Goal: Task Accomplishment & Management: Manage account settings

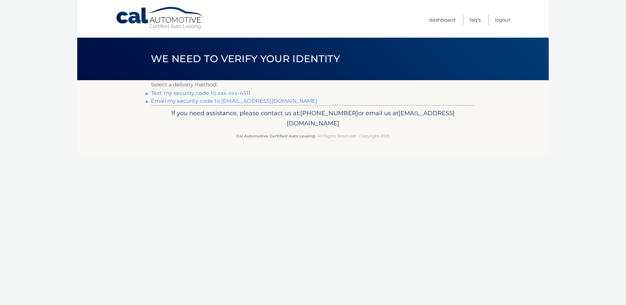
click at [167, 96] on link "Text my security code to xxx-xxx-4511" at bounding box center [201, 93] width 100 height 6
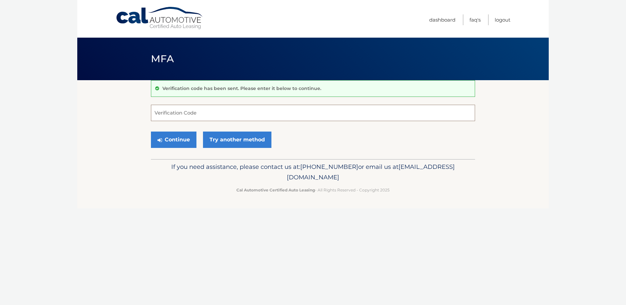
click at [168, 111] on input "Verification Code" at bounding box center [313, 113] width 324 height 16
type input "177467"
click at [169, 140] on button "Continue" at bounding box center [174, 140] width 46 height 16
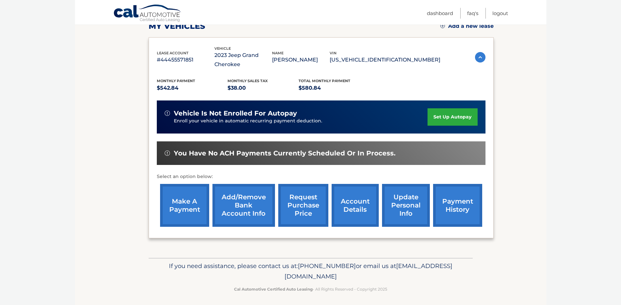
scroll to position [101, 0]
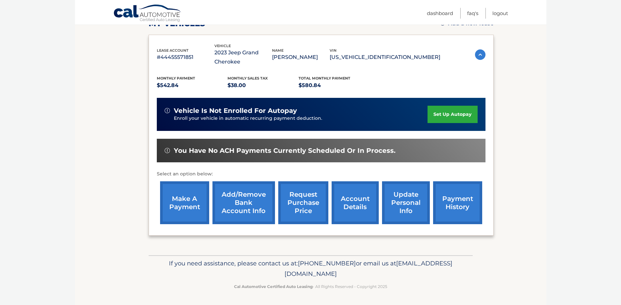
click at [452, 199] on link "payment history" at bounding box center [457, 202] width 49 height 43
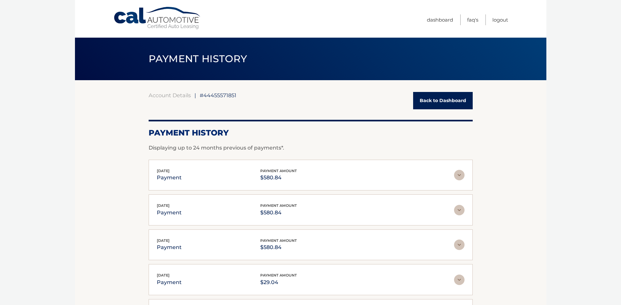
scroll to position [33, 0]
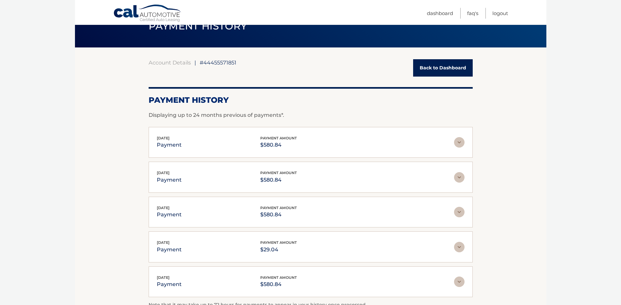
click at [459, 142] on img at bounding box center [459, 142] width 10 height 10
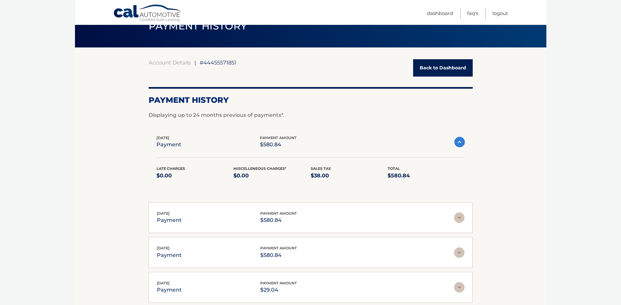
click at [459, 141] on img at bounding box center [460, 142] width 10 height 10
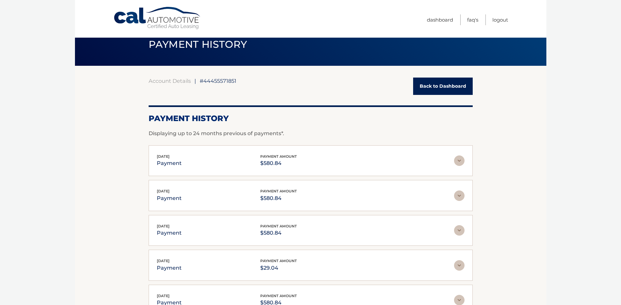
scroll to position [0, 0]
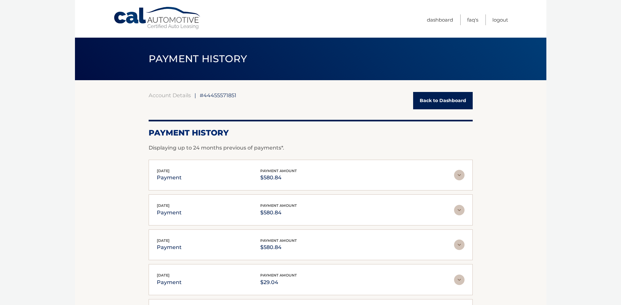
click at [437, 100] on link "Back to Dashboard" at bounding box center [443, 100] width 60 height 17
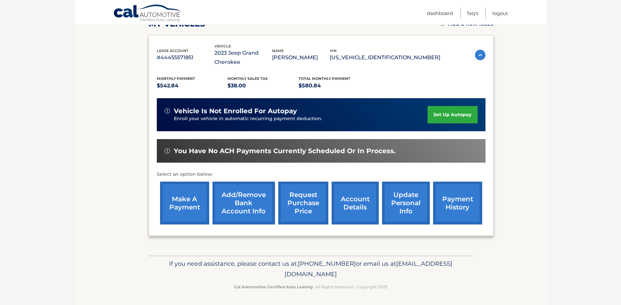
scroll to position [101, 0]
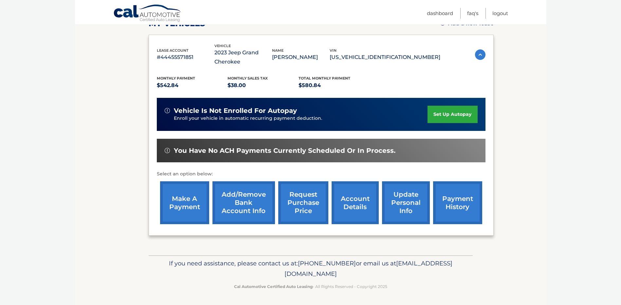
click at [458, 204] on link "payment history" at bounding box center [457, 202] width 49 height 43
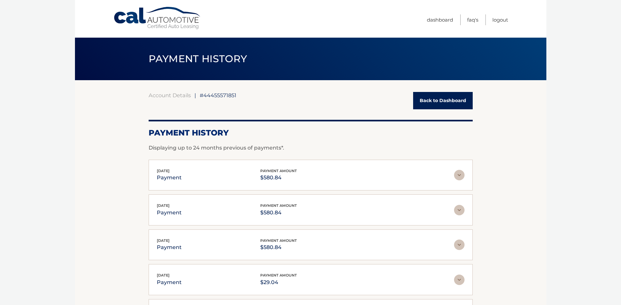
click at [460, 176] on img at bounding box center [459, 175] width 10 height 10
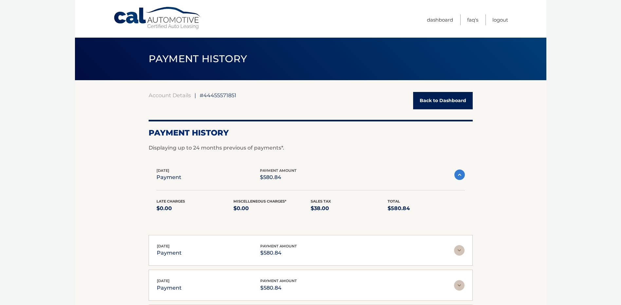
click at [460, 176] on img at bounding box center [460, 175] width 10 height 10
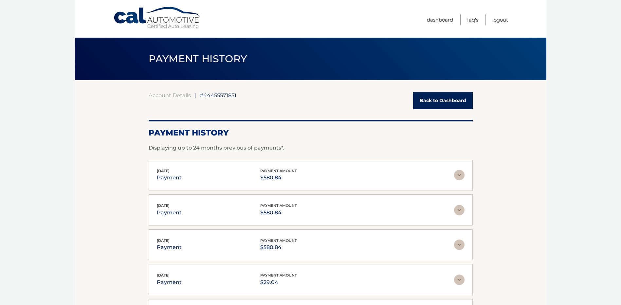
click at [435, 103] on link "Back to Dashboard" at bounding box center [443, 100] width 60 height 17
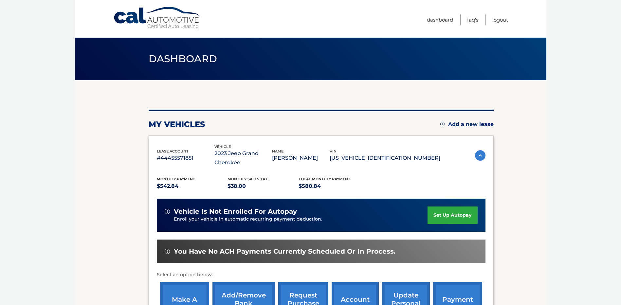
click at [478, 154] on img at bounding box center [480, 155] width 10 height 10
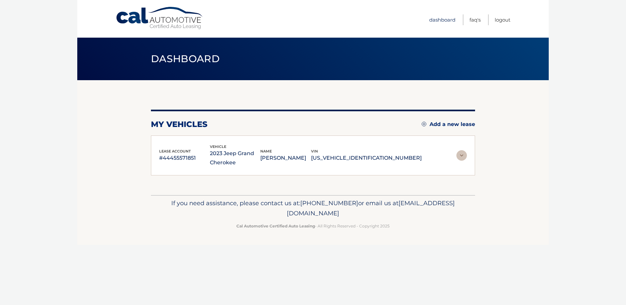
click at [438, 21] on link "Dashboard" at bounding box center [442, 19] width 26 height 11
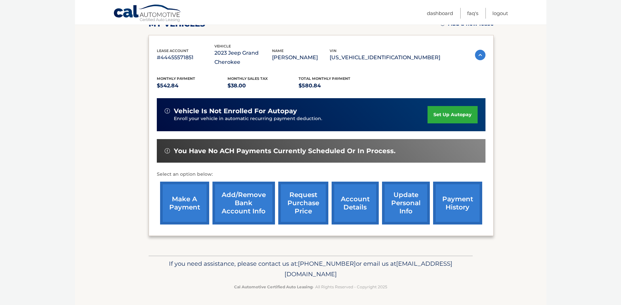
scroll to position [101, 0]
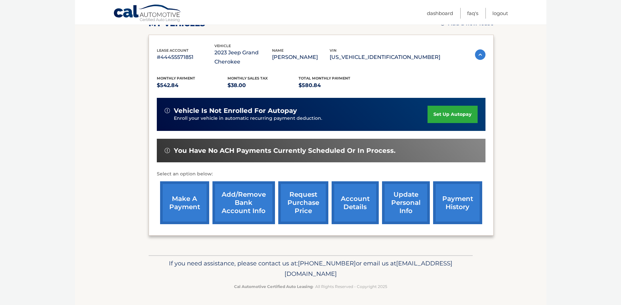
click at [403, 203] on link "update personal info" at bounding box center [406, 202] width 48 height 43
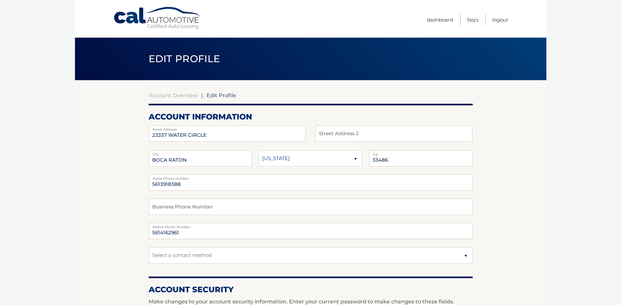
scroll to position [33, 0]
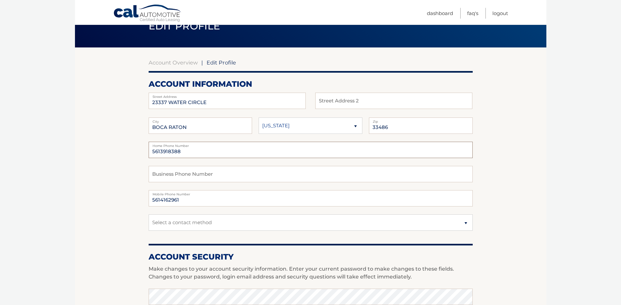
click at [184, 150] on input "5613918388" at bounding box center [311, 150] width 324 height 16
type input "5619264511"
click at [98, 187] on section "Account Overview | Edit Profile account information [STREET_ADDRESS] Address St…" at bounding box center [311, 285] width 472 height 477
click at [186, 198] on input "5614162961" at bounding box center [311, 198] width 324 height 16
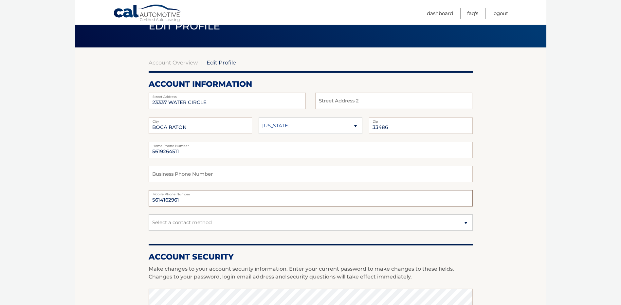
click at [186, 198] on input "5614162961" at bounding box center [311, 198] width 324 height 16
type input "5619264511"
click at [83, 214] on section "Account Overview | Edit Profile account information [STREET_ADDRESS] Address St…" at bounding box center [311, 285] width 472 height 477
click at [160, 151] on input "5619264511" at bounding box center [311, 150] width 324 height 16
click at [171, 152] on input "561-9264511" at bounding box center [311, 150] width 324 height 16
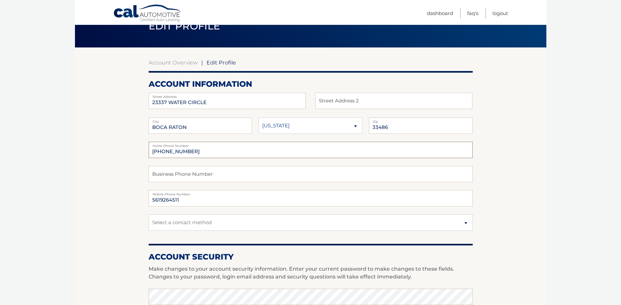
type input "[PHONE_NUMBER]"
click at [160, 198] on input "5619264511" at bounding box center [311, 198] width 324 height 16
click at [170, 198] on input "561-9264511" at bounding box center [311, 198] width 324 height 16
type input "[PHONE_NUMBER]"
click at [83, 221] on section "Account Overview | Edit Profile account information [STREET_ADDRESS] Address St…" at bounding box center [311, 285] width 472 height 477
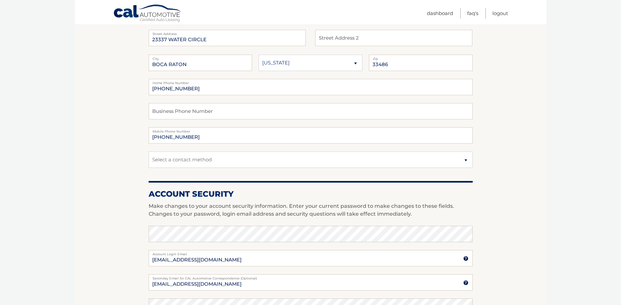
scroll to position [98, 0]
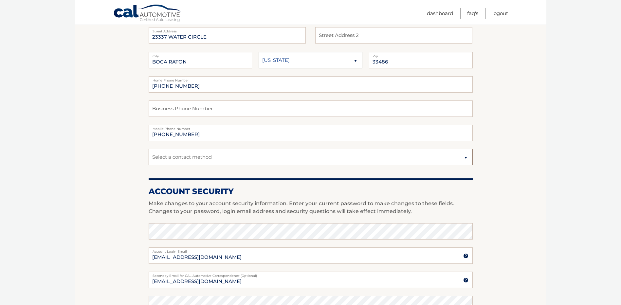
click at [163, 157] on select "Select a contact method Mobile Home" at bounding box center [311, 157] width 324 height 16
select select "1"
click at [149, 149] on select "Select a contact method Mobile Home" at bounding box center [311, 157] width 324 height 16
click at [108, 178] on section "Account Overview | Edit Profile account information [STREET_ADDRESS] Address St…" at bounding box center [311, 220] width 472 height 477
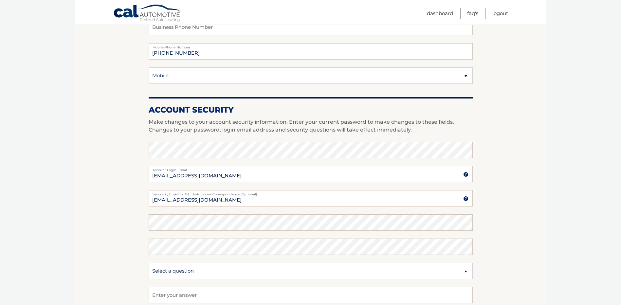
scroll to position [164, 0]
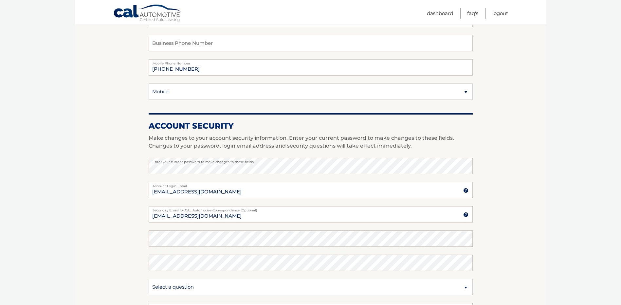
click at [96, 191] on section "Account Overview | Edit Profile account information [STREET_ADDRESS] Address St…" at bounding box center [311, 154] width 472 height 477
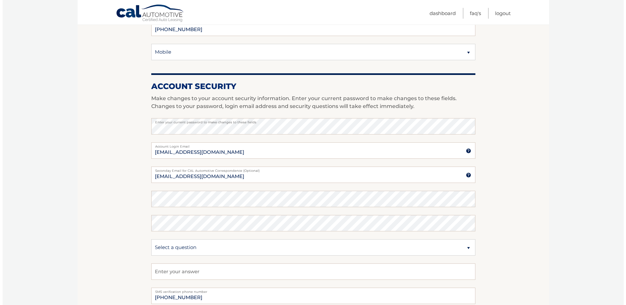
scroll to position [229, 0]
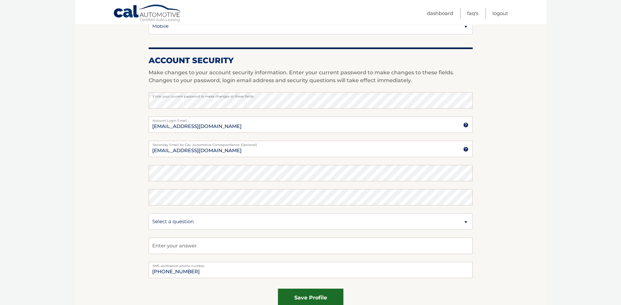
click at [307, 295] on button "save profile" at bounding box center [311, 298] width 66 height 18
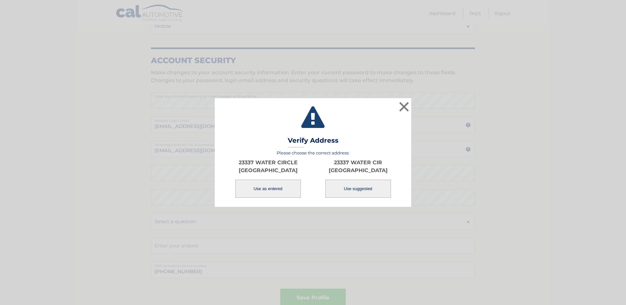
click at [358, 188] on button "Use suggested" at bounding box center [359, 189] width 66 height 18
type input "23337 WATER CIR"
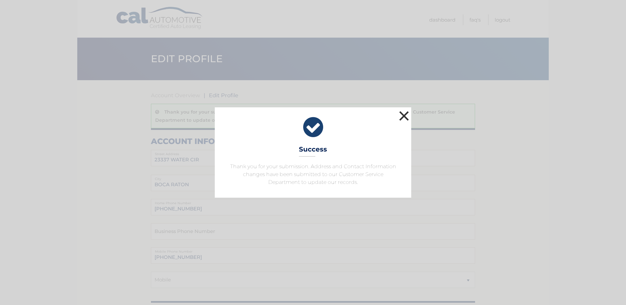
click at [403, 113] on button "×" at bounding box center [404, 115] width 13 height 13
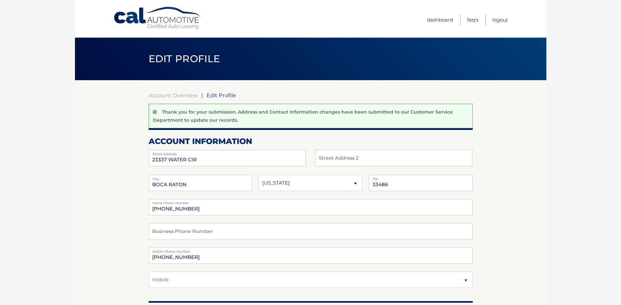
click at [472, 21] on link "FAQ's" at bounding box center [472, 19] width 11 height 11
click at [432, 20] on link "Dashboard" at bounding box center [440, 19] width 26 height 11
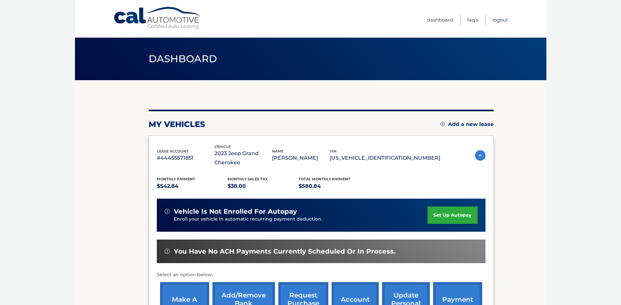
click at [497, 20] on link "Logout" at bounding box center [501, 19] width 16 height 11
